Goal: Information Seeking & Learning: Compare options

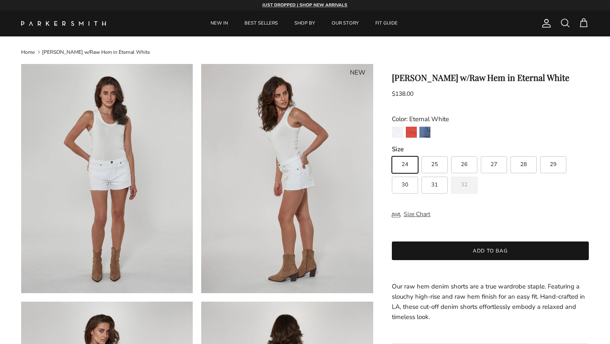
scroll to position [0, 0]
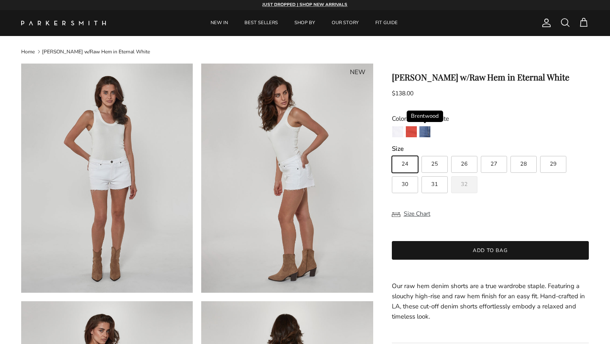
click at [430, 132] on link "Brentwood" at bounding box center [425, 133] width 12 height 14
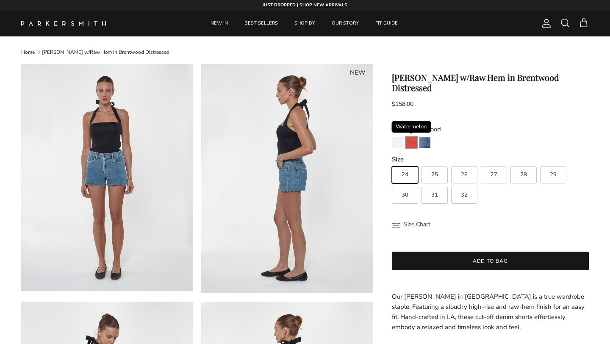
click at [410, 137] on img "Watermelon" at bounding box center [411, 142] width 11 height 11
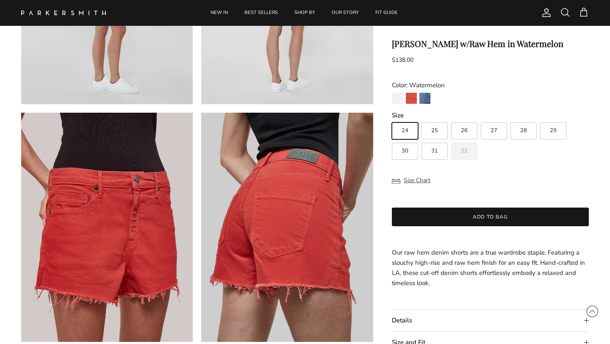
scroll to position [441, 0]
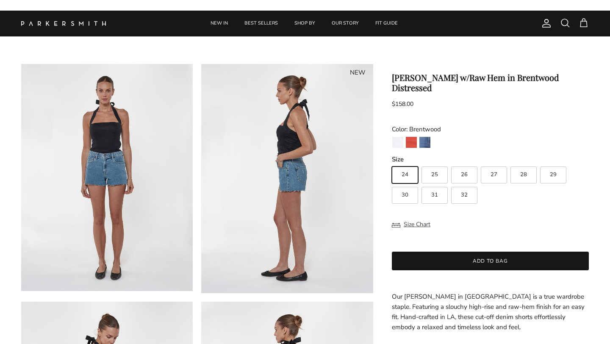
scroll to position [881, 0]
